Goal: Task Accomplishment & Management: Use online tool/utility

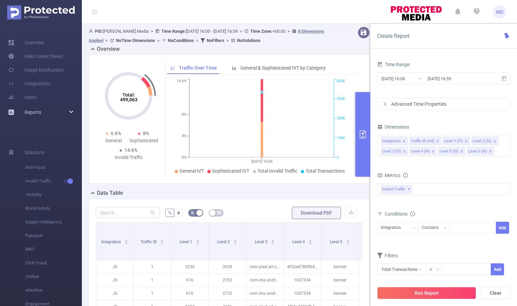
click at [61, 105] on div "Reports" at bounding box center [41, 112] width 82 height 14
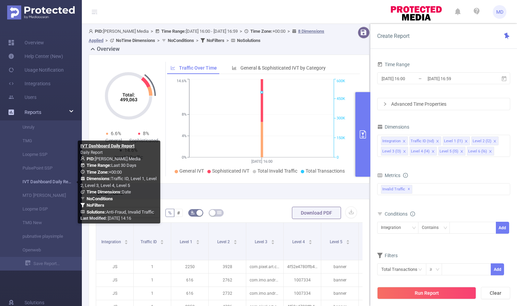
click at [44, 183] on link "IVT Dashboard Daily Report" at bounding box center [44, 182] width 60 height 14
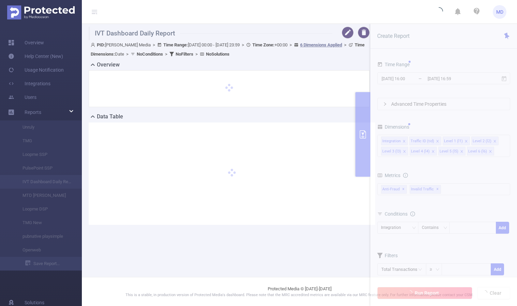
type input "[DATE] 00:00"
type input "[DATE] 23:59"
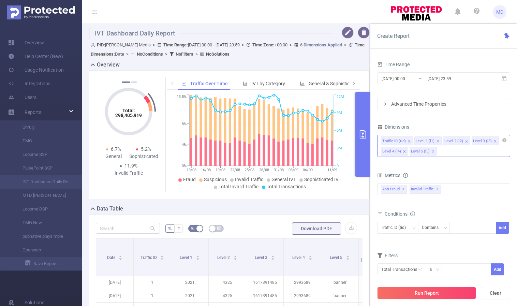
click at [431, 151] on icon "icon: close" at bounding box center [432, 151] width 3 height 3
click at [465, 140] on icon "icon: close" at bounding box center [466, 140] width 3 height 3
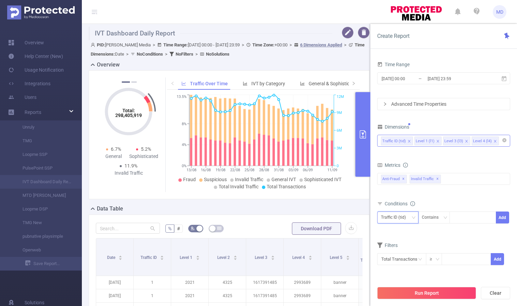
click at [414, 218] on icon "icon: down" at bounding box center [413, 217] width 4 height 4
click at [400, 262] on li "Level 4 (l4)" at bounding box center [397, 264] width 41 height 11
click at [475, 217] on div at bounding box center [472, 217] width 39 height 11
paste input "1016934"
type input "1016934"
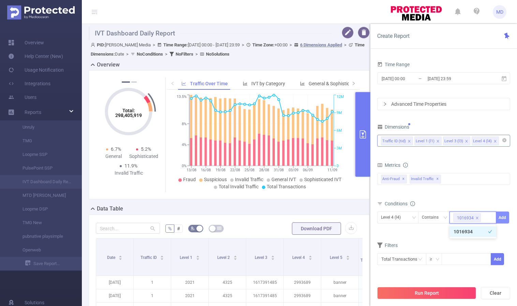
click at [502, 215] on button "Add" at bounding box center [502, 217] width 13 height 12
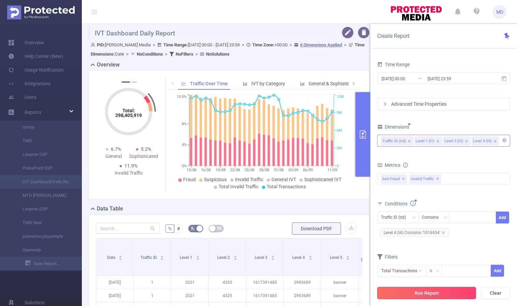
click at [425, 291] on button "Run Report" at bounding box center [426, 293] width 99 height 12
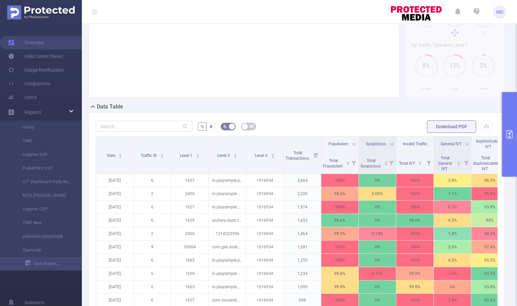
scroll to position [188, 0]
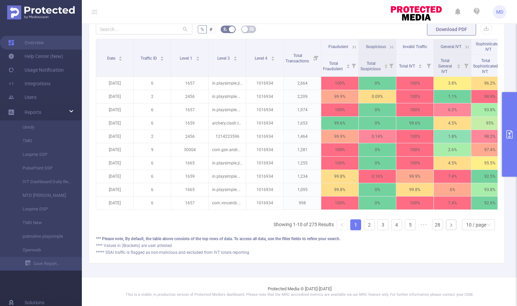
click at [350, 43] on icon at bounding box center [353, 46] width 8 height 7
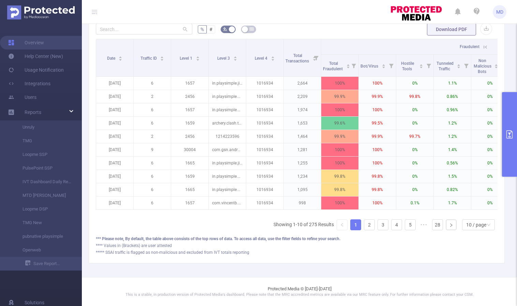
click at [483, 44] on icon at bounding box center [485, 47] width 6 height 6
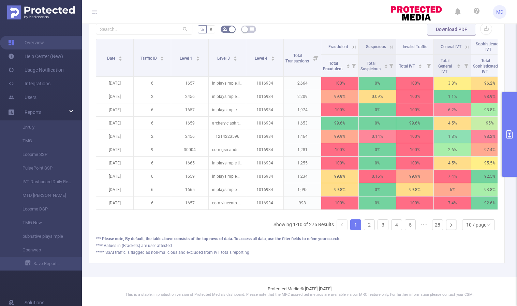
click at [348, 45] on th "Fraudulent" at bounding box center [339, 46] width 37 height 15
click at [351, 44] on icon at bounding box center [354, 47] width 6 height 6
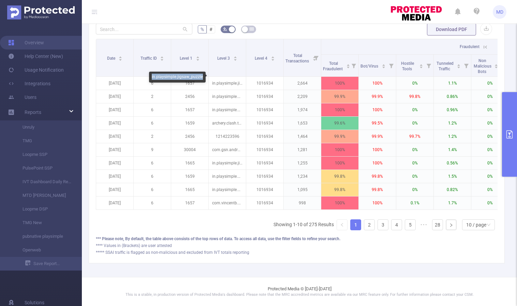
drag, startPoint x: 151, startPoint y: 76, endPoint x: 202, endPoint y: 77, distance: 50.8
click at [202, 77] on div "in.playsimple.jigsaw_puzzle" at bounding box center [177, 77] width 57 height 11
copy div "in.playsimple.jigsaw_puzzle"
